Goal: Task Accomplishment & Management: Manage account settings

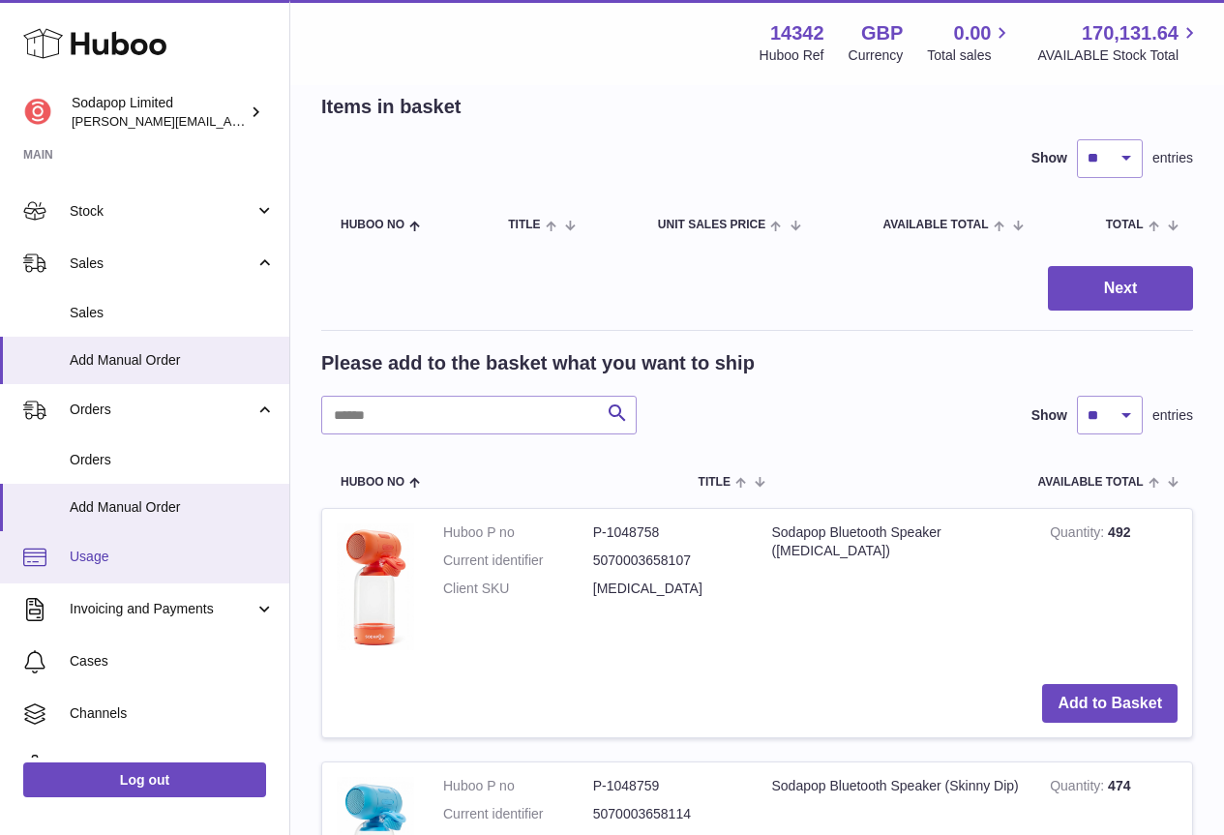
scroll to position [181, 0]
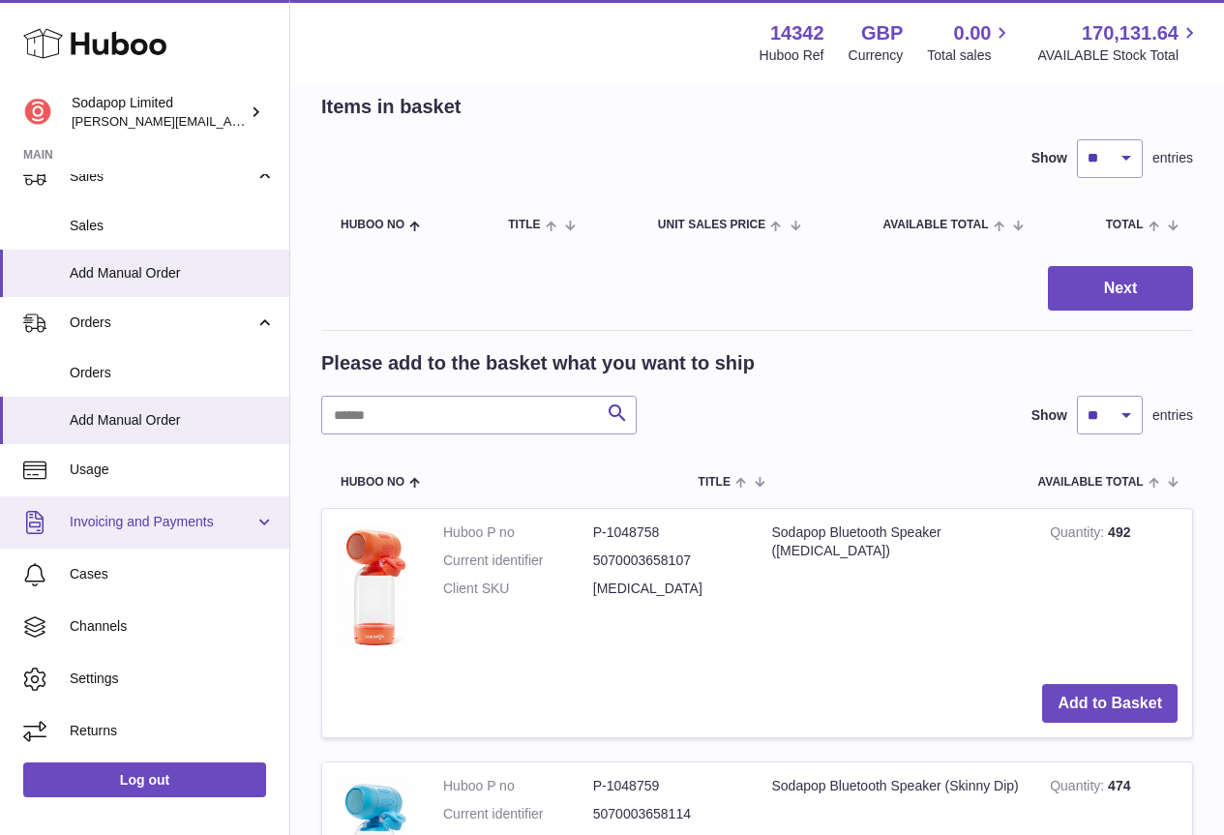
drag, startPoint x: 167, startPoint y: 512, endPoint x: 207, endPoint y: 512, distance: 39.7
click at [168, 512] on link "Invoicing and Payments" at bounding box center [144, 522] width 289 height 52
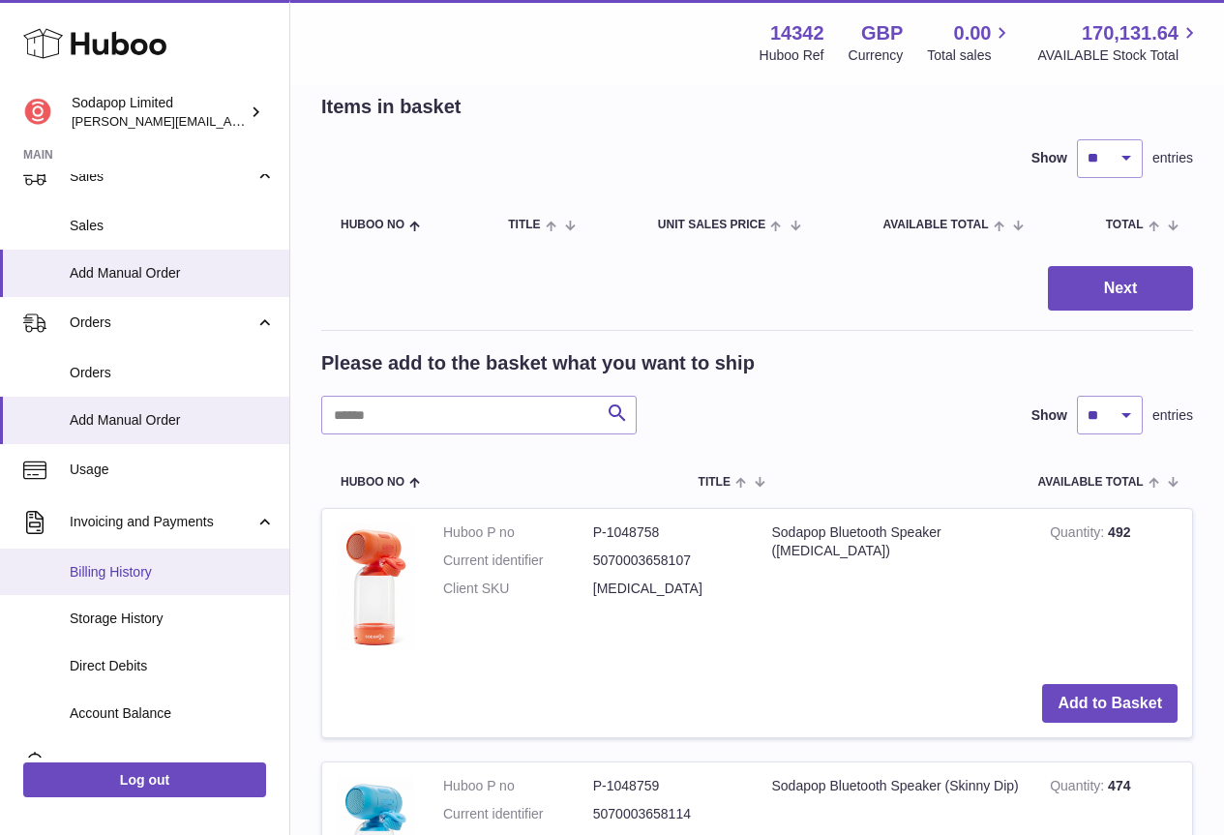
click at [133, 574] on span "Billing History" at bounding box center [172, 572] width 205 height 18
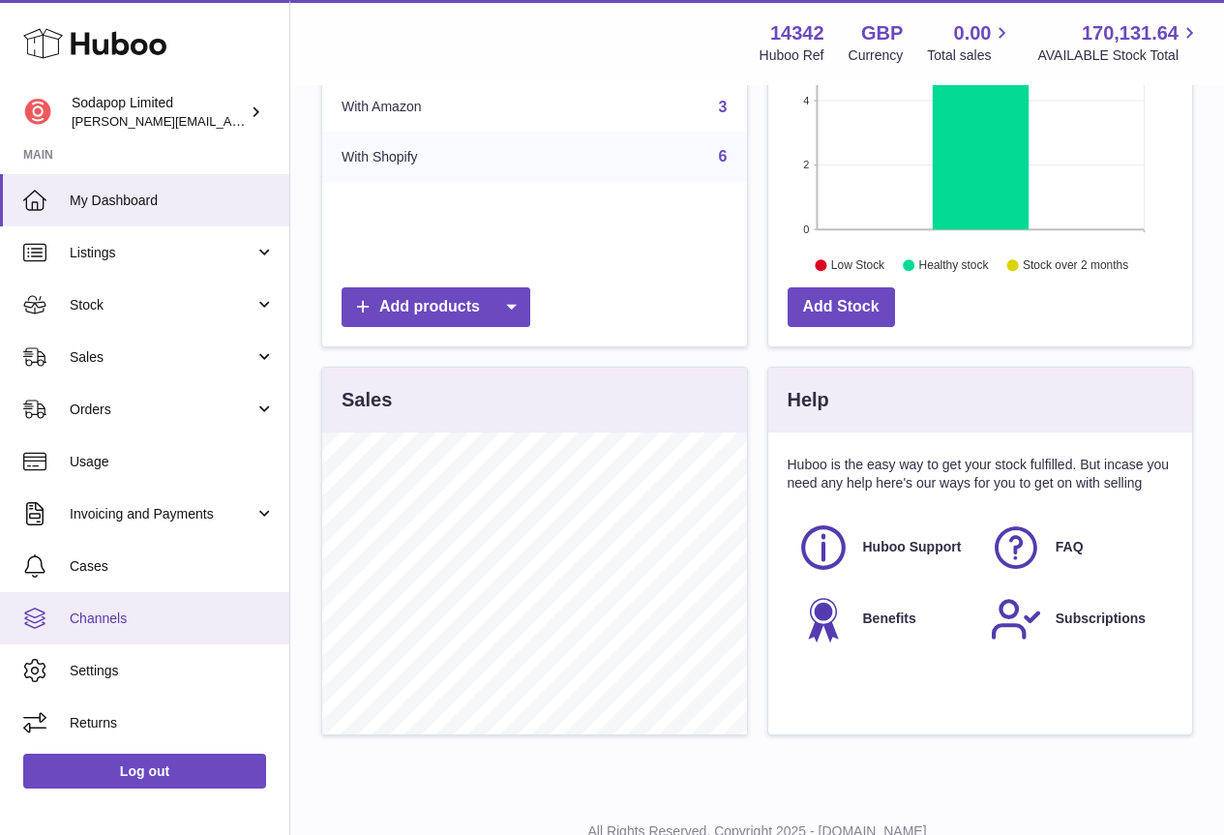
scroll to position [387, 0]
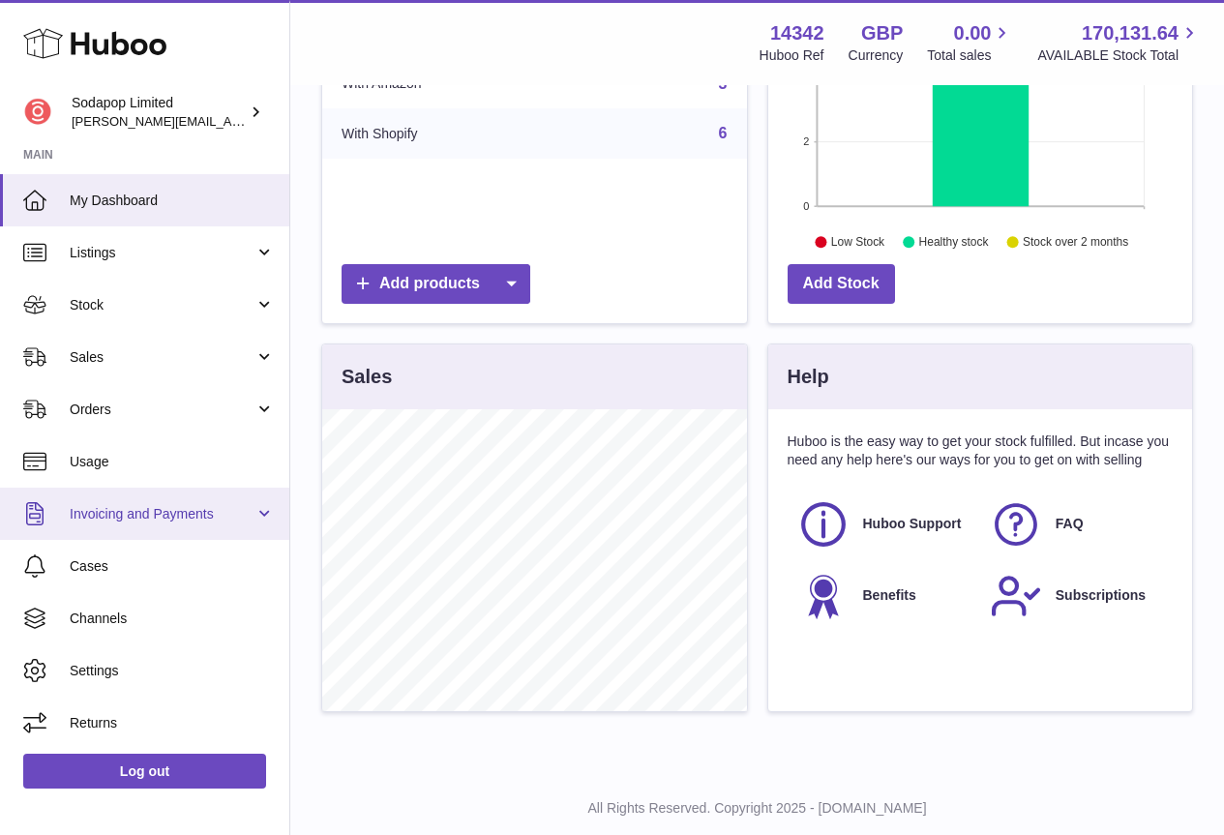
click at [142, 517] on span "Invoicing and Payments" at bounding box center [162, 514] width 185 height 18
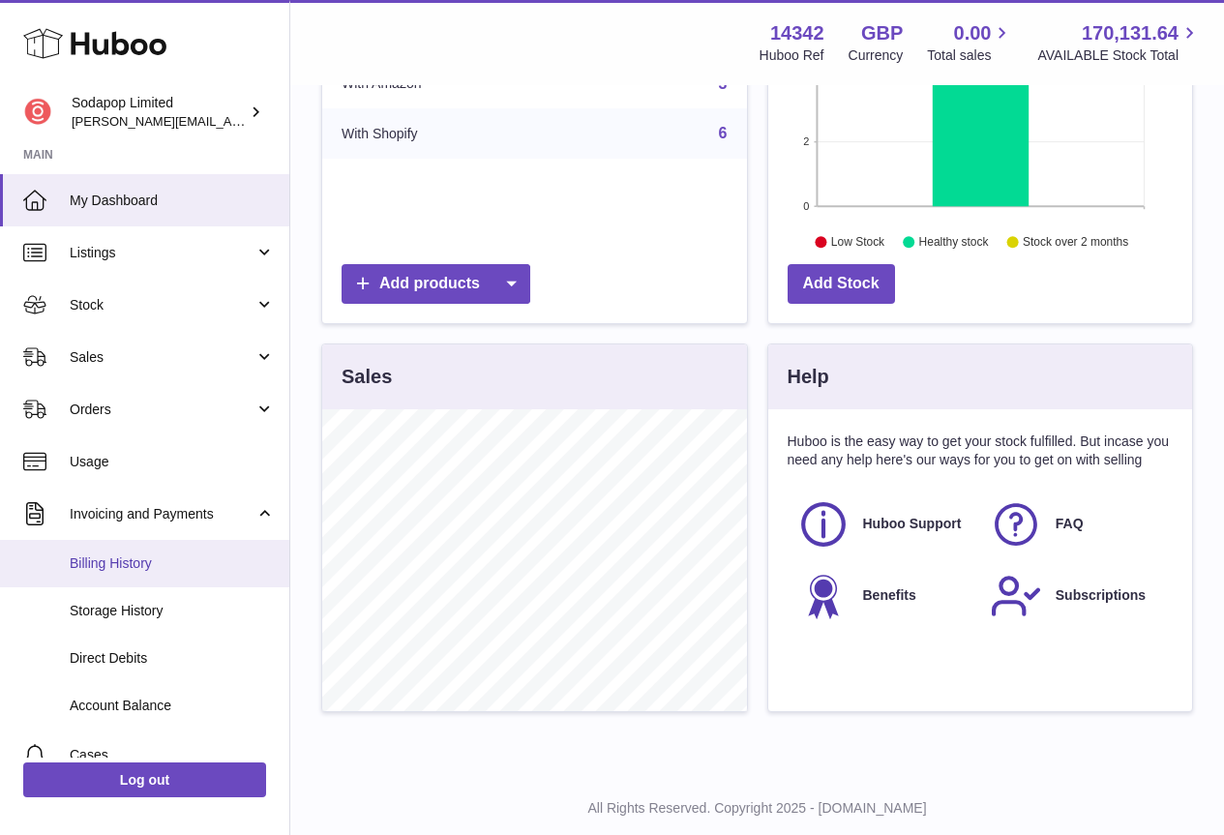
click at [108, 570] on span "Billing History" at bounding box center [172, 563] width 205 height 18
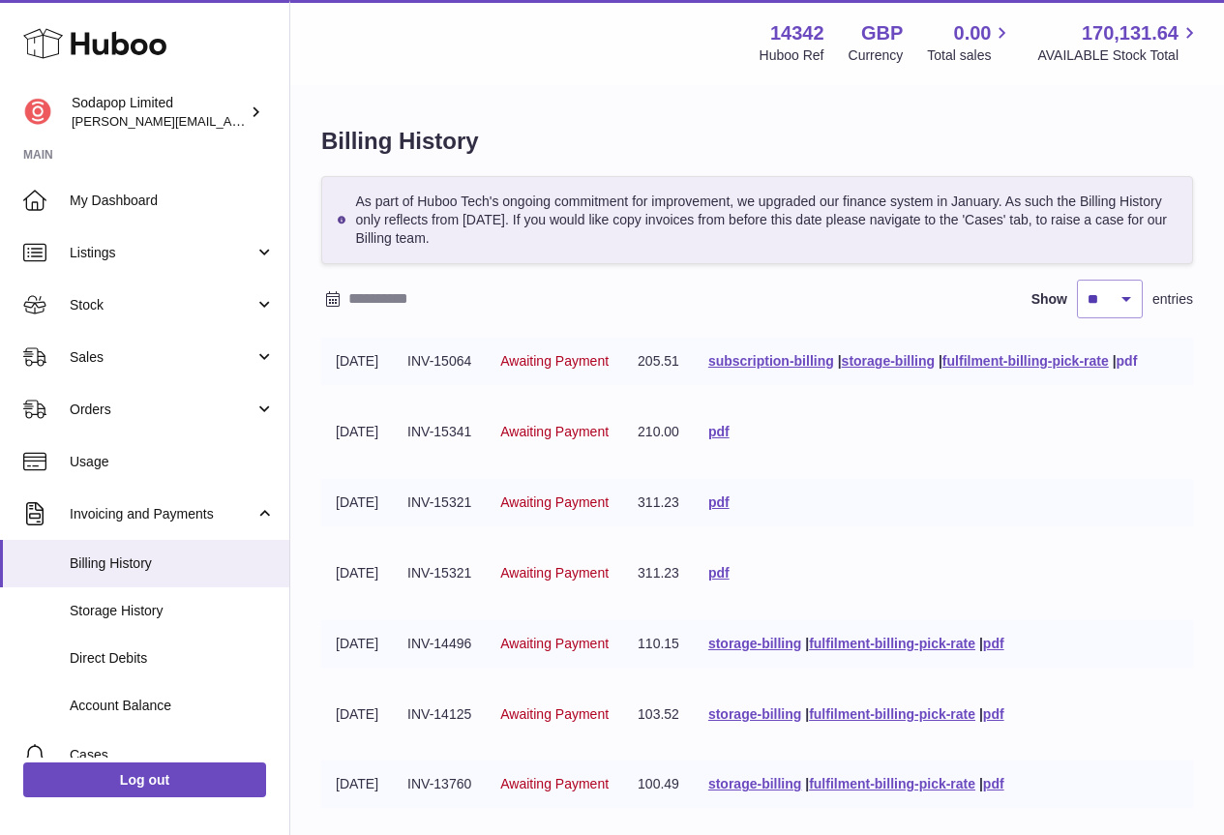
click at [1138, 361] on link "pdf" at bounding box center [1126, 360] width 21 height 15
click at [1124, 295] on select "** ** ** ***" at bounding box center [1110, 299] width 66 height 39
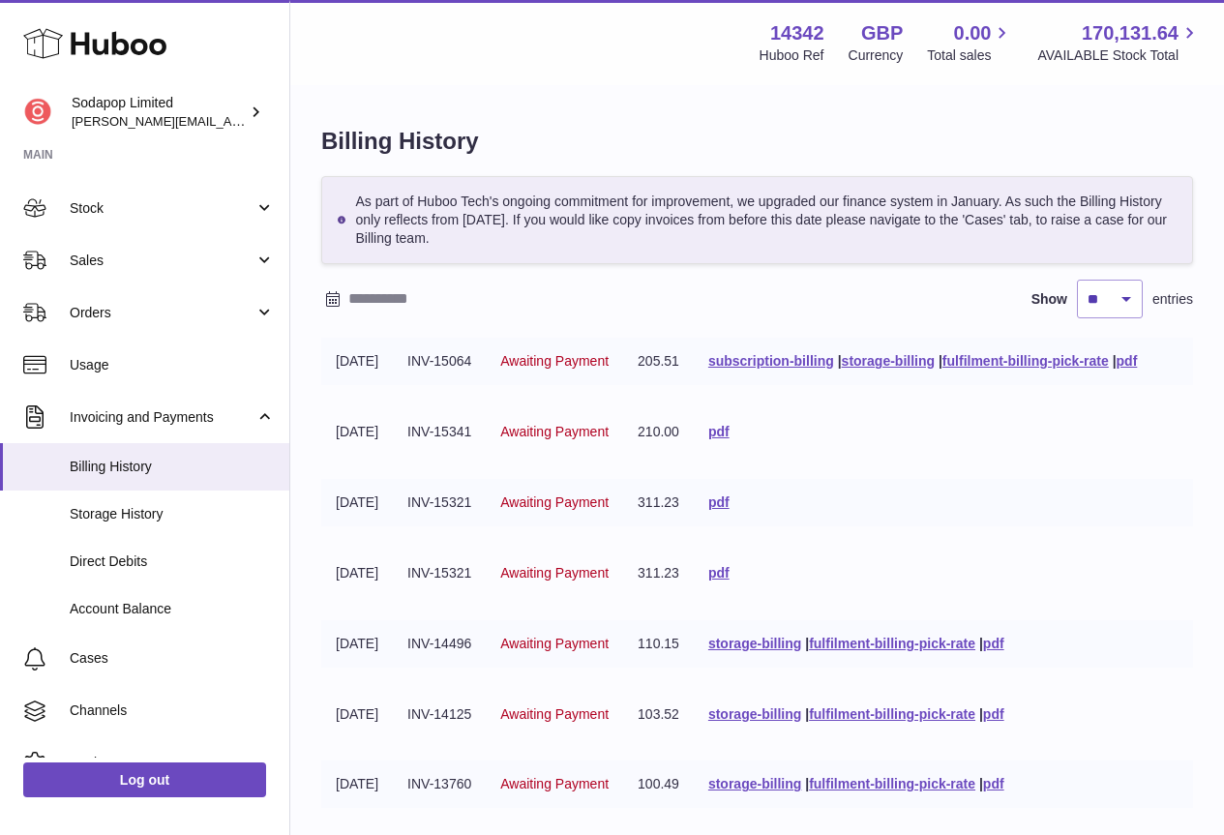
click at [330, 104] on div "Billing History As part of Huboo Tech's ongoing commitment for improvement, we …" at bounding box center [756, 609] width 933 height 1044
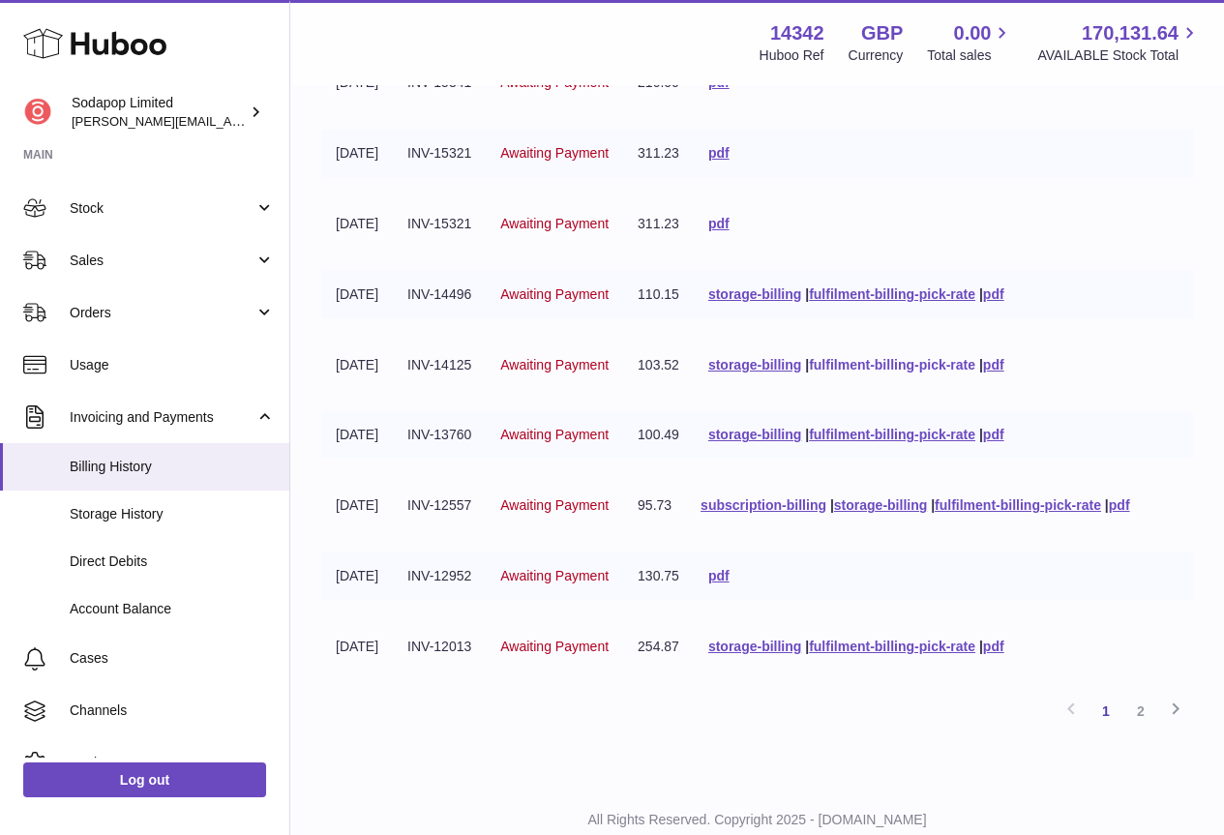
scroll to position [387, 0]
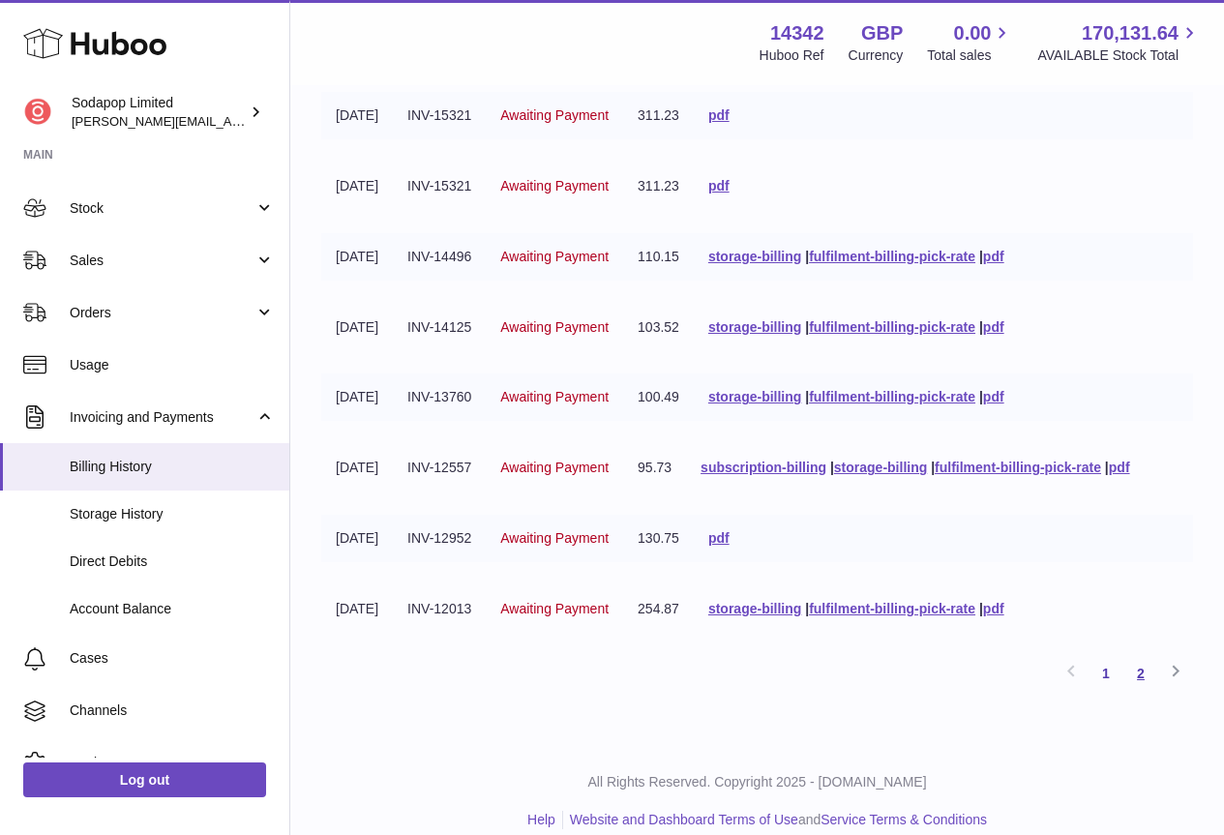
click at [1140, 674] on link "2" at bounding box center [1140, 673] width 35 height 35
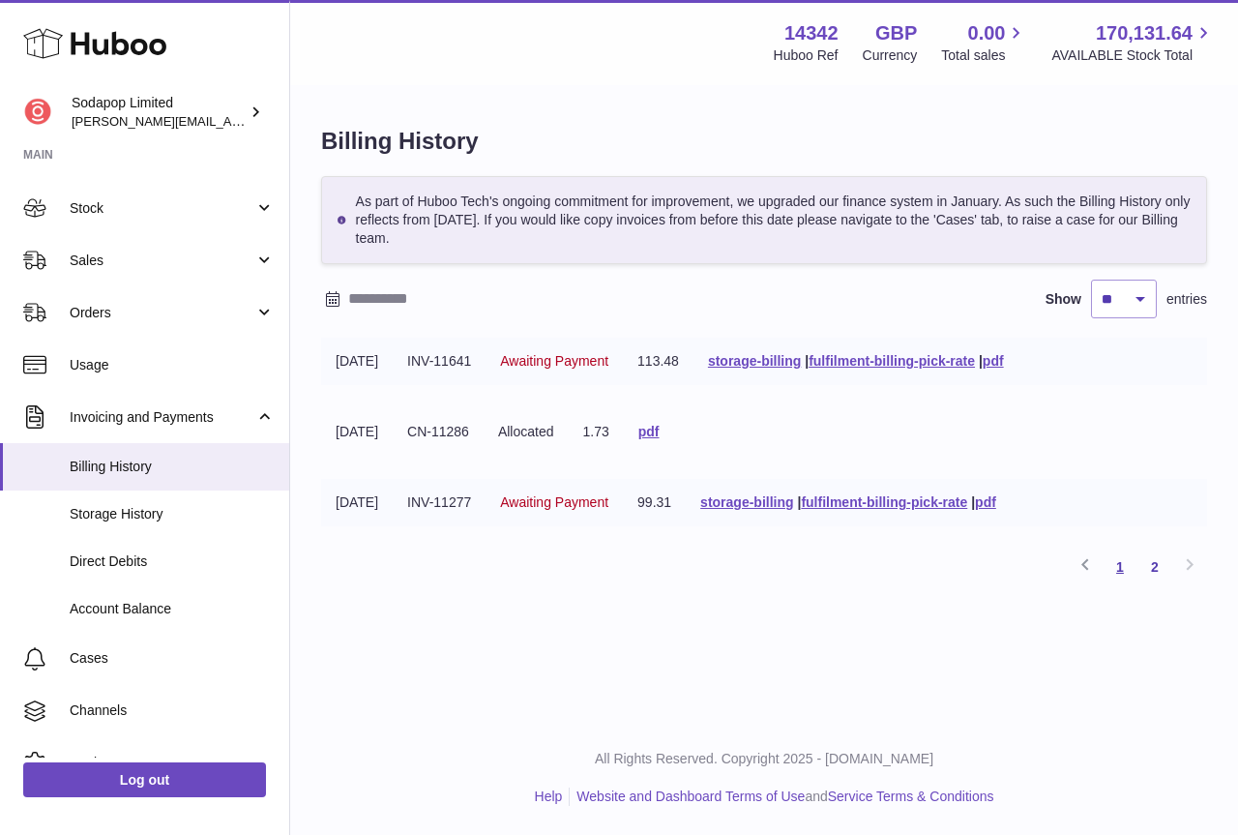
click at [1120, 568] on link "1" at bounding box center [1120, 566] width 35 height 35
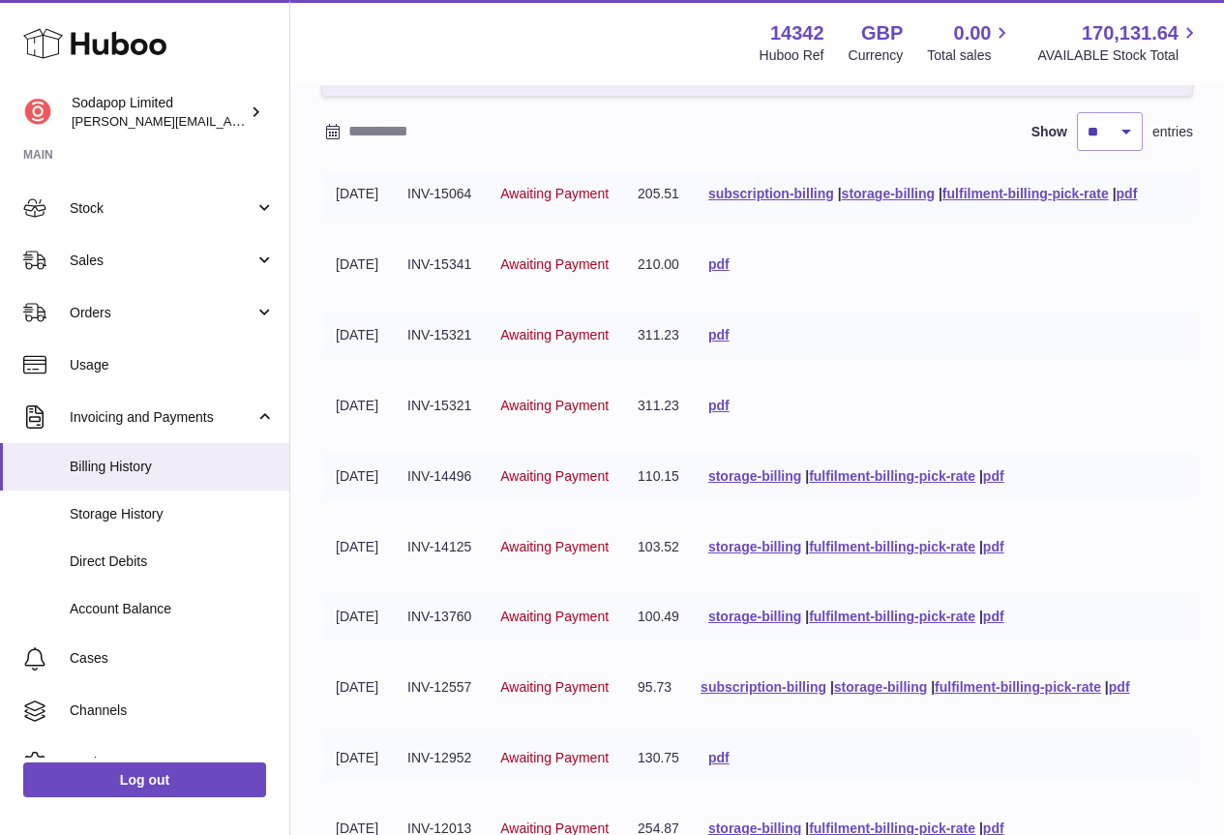
scroll to position [193, 0]
